Goal: Task Accomplishment & Management: Manage account settings

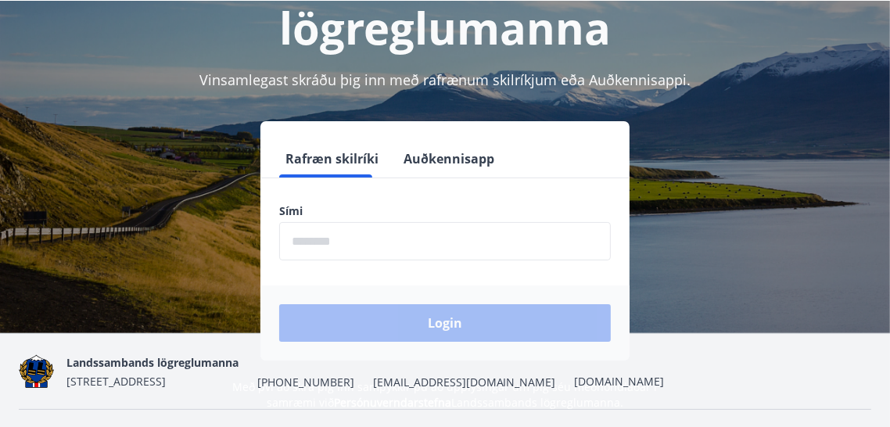
scroll to position [191, 0]
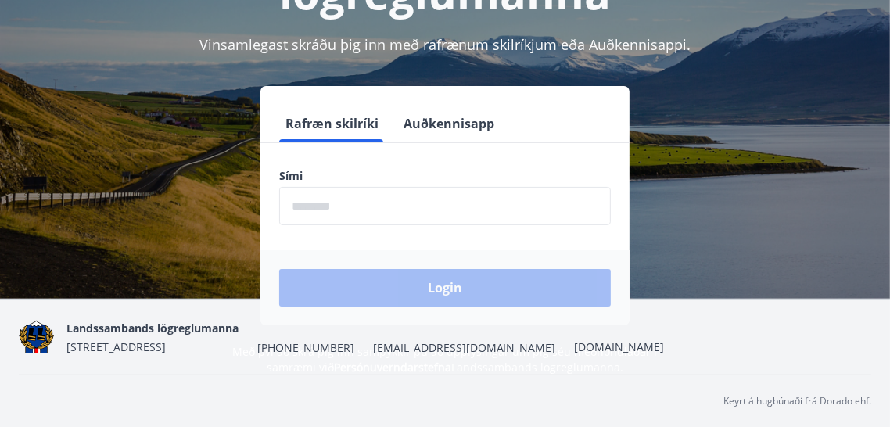
click at [369, 203] on input "phone" at bounding box center [445, 206] width 332 height 38
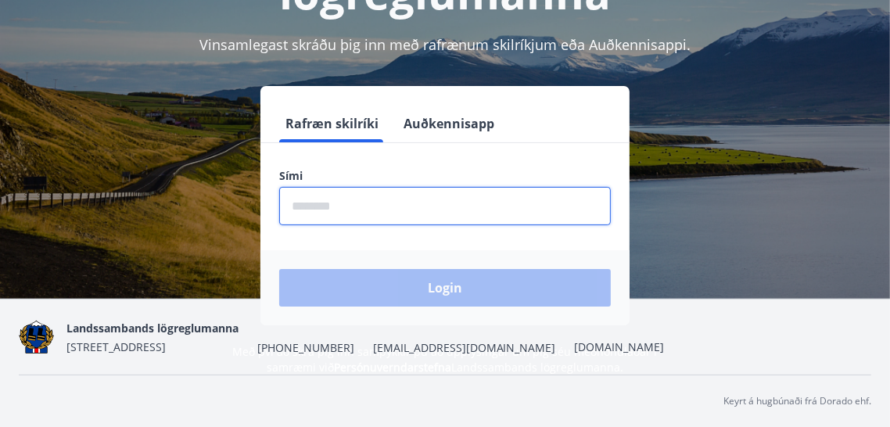
type input "********"
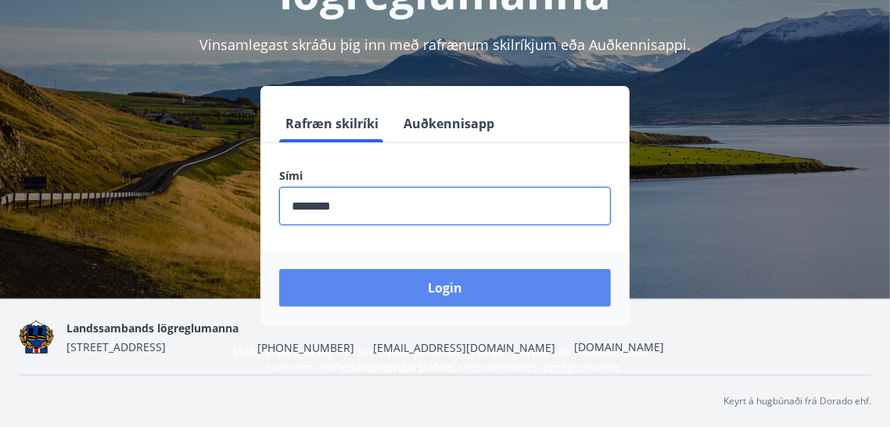
click at [471, 281] on button "Login" at bounding box center [445, 288] width 332 height 38
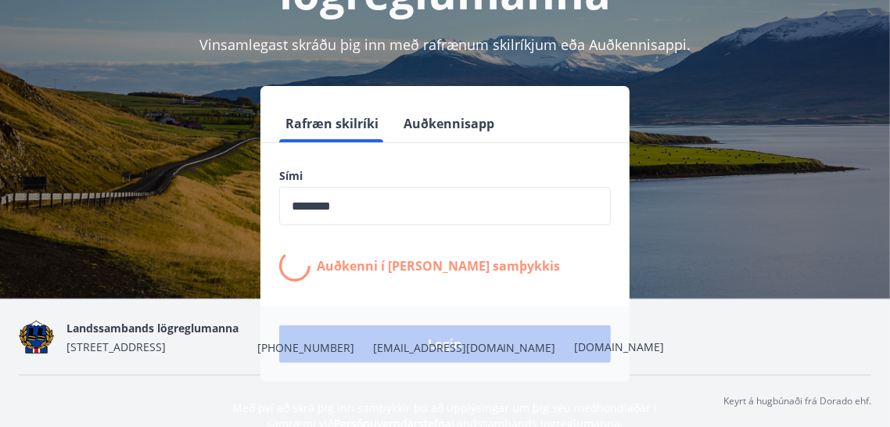
scroll to position [253, 0]
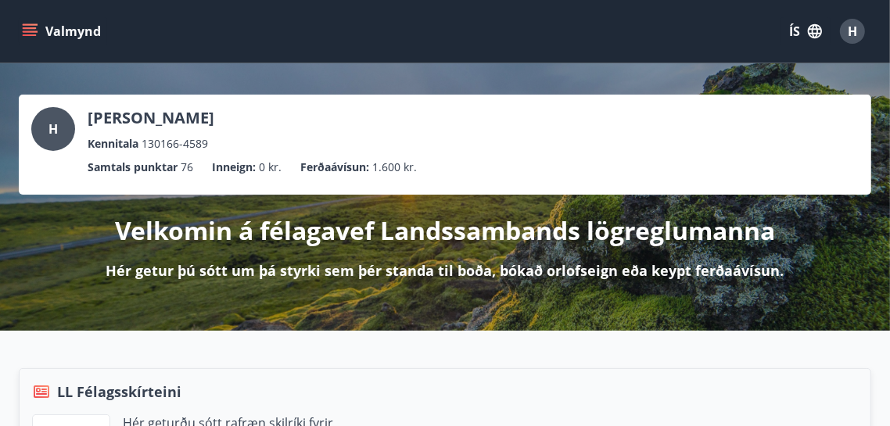
click at [29, 28] on icon "menu" at bounding box center [30, 28] width 14 height 2
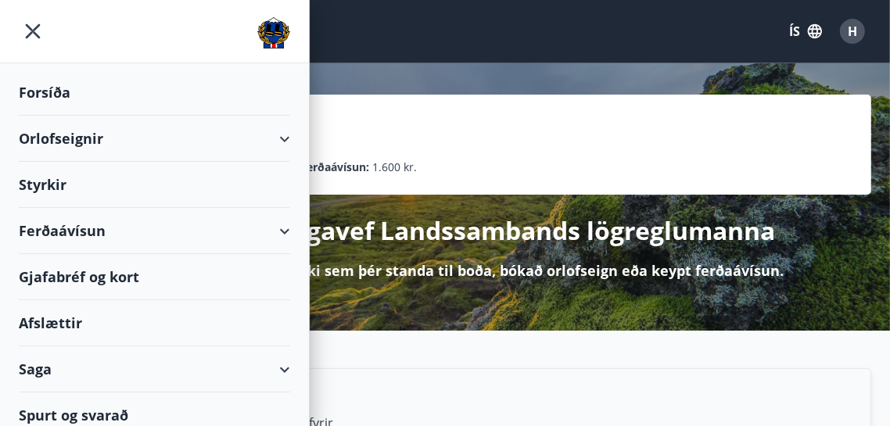
scroll to position [10, 0]
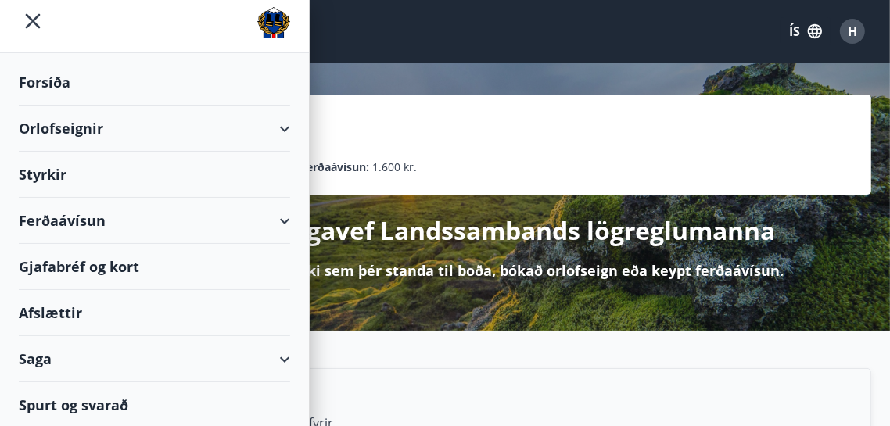
click at [130, 272] on div "Gjafabréf og kort" at bounding box center [155, 267] width 272 height 46
click at [508, 131] on div "[PERSON_NAME] Kennitala 130166-4589" at bounding box center [445, 129] width 828 height 45
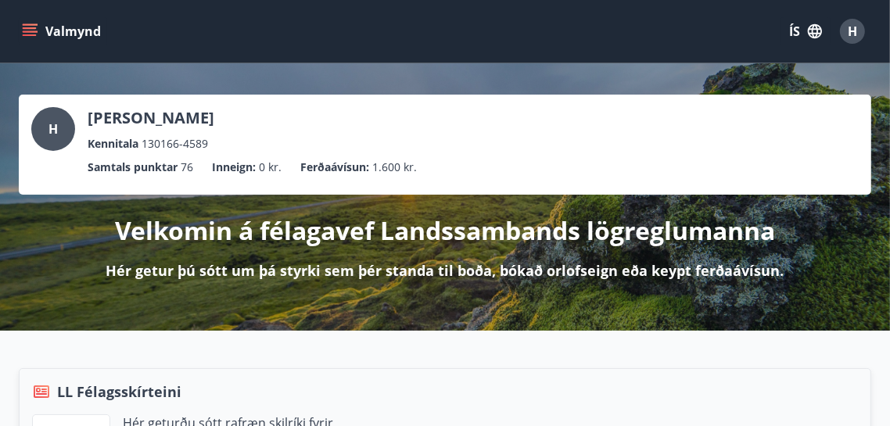
click at [860, 30] on div "H" at bounding box center [852, 31] width 25 height 25
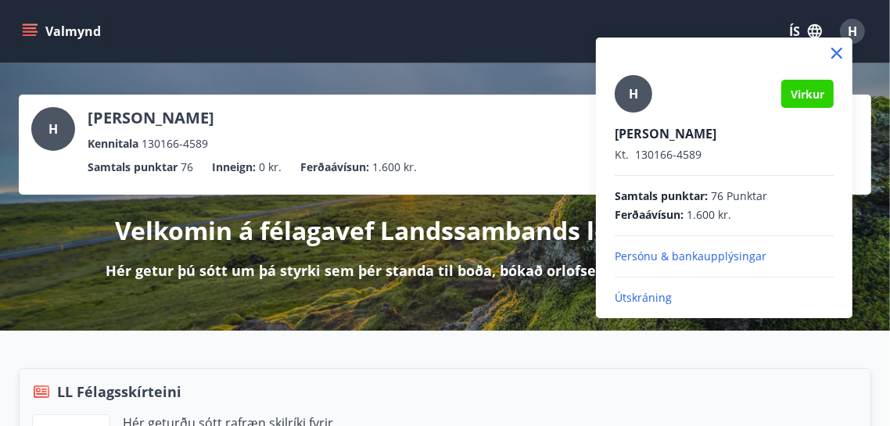
click at [660, 298] on p "Útskráning" at bounding box center [724, 298] width 219 height 16
